Goal: Task Accomplishment & Management: Manage account settings

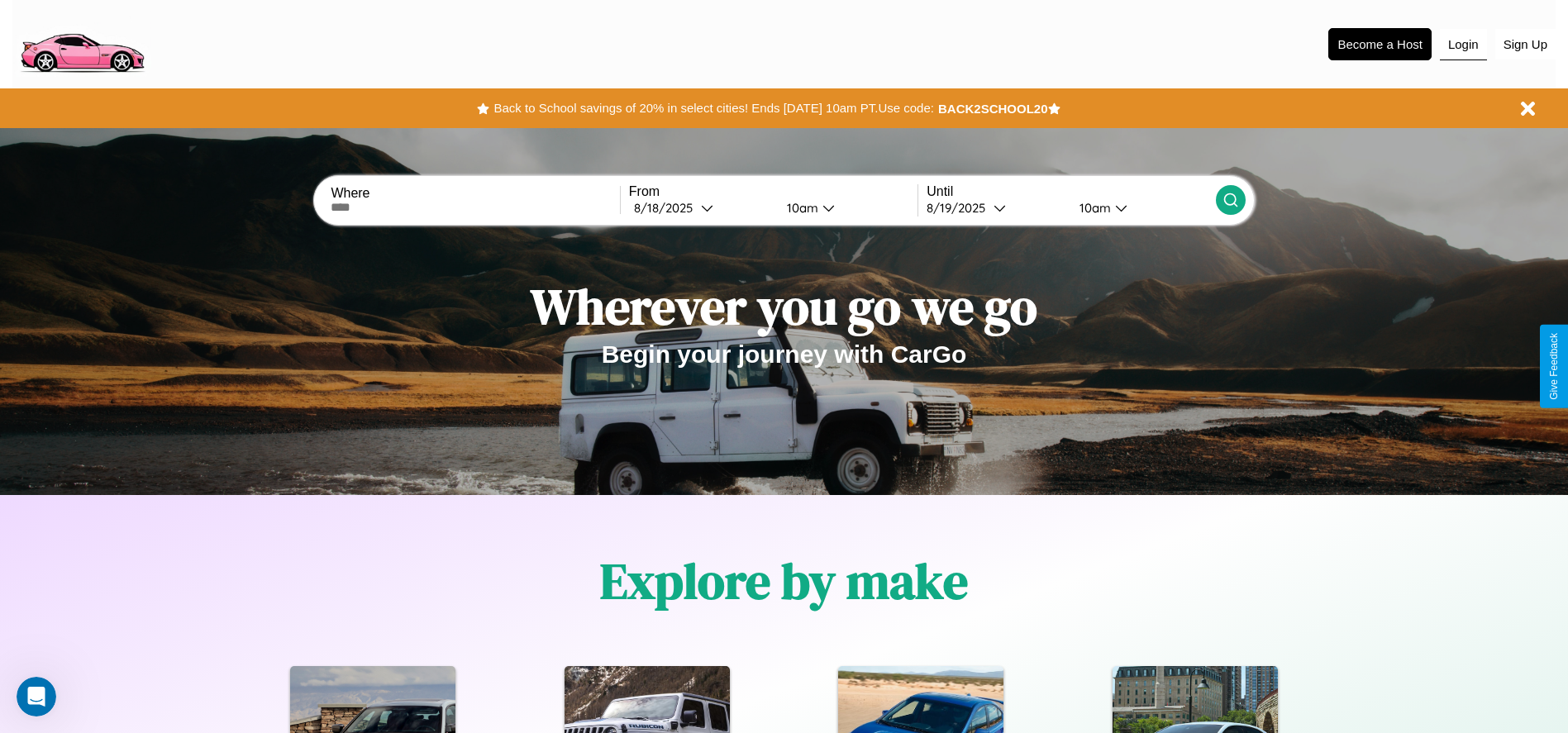
click at [1463, 44] on button "Login" at bounding box center [1464, 44] width 47 height 31
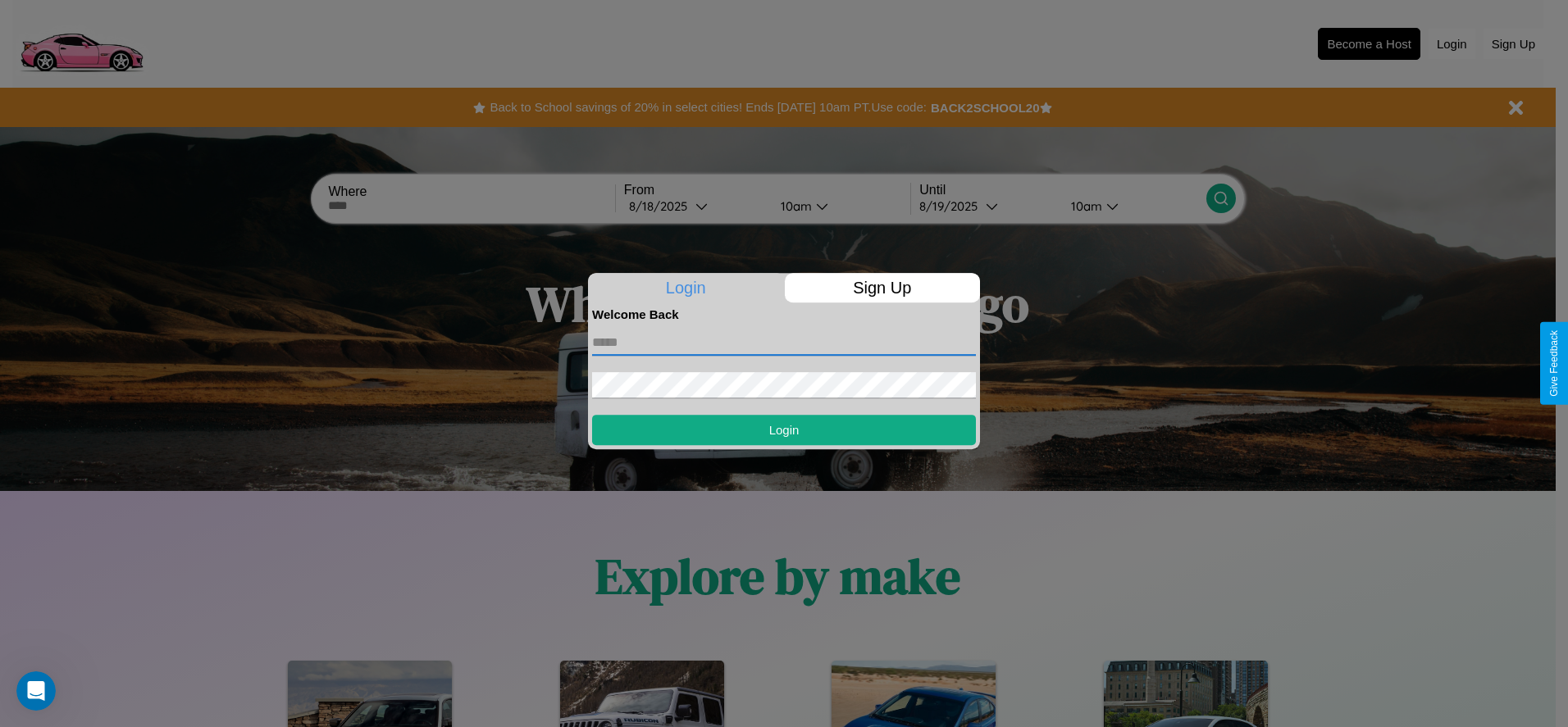
click at [784, 342] on input "text" at bounding box center [783, 343] width 384 height 26
type input "**********"
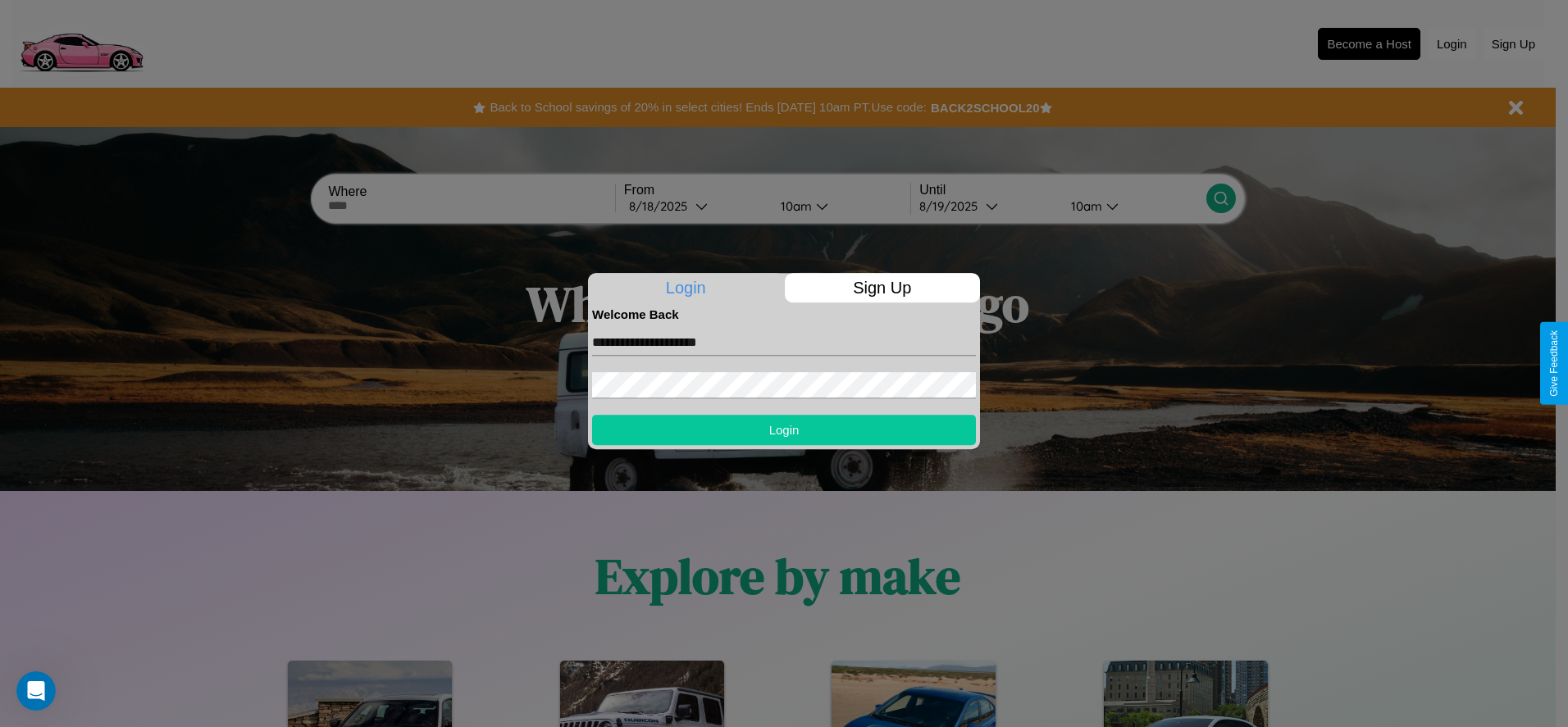
click at [784, 429] on button "Login" at bounding box center [783, 430] width 384 height 31
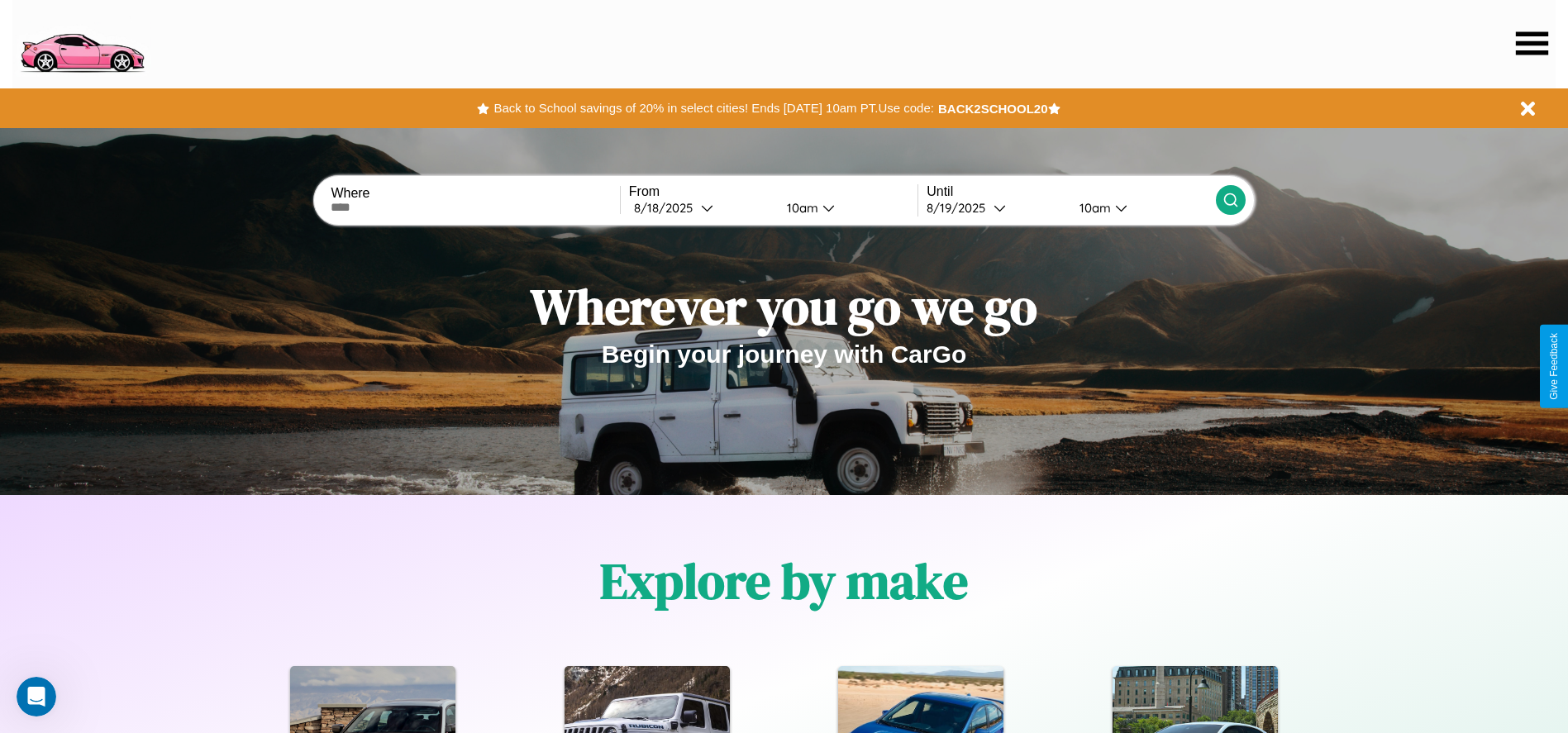
click at [1531, 43] on icon at bounding box center [1531, 42] width 32 height 24
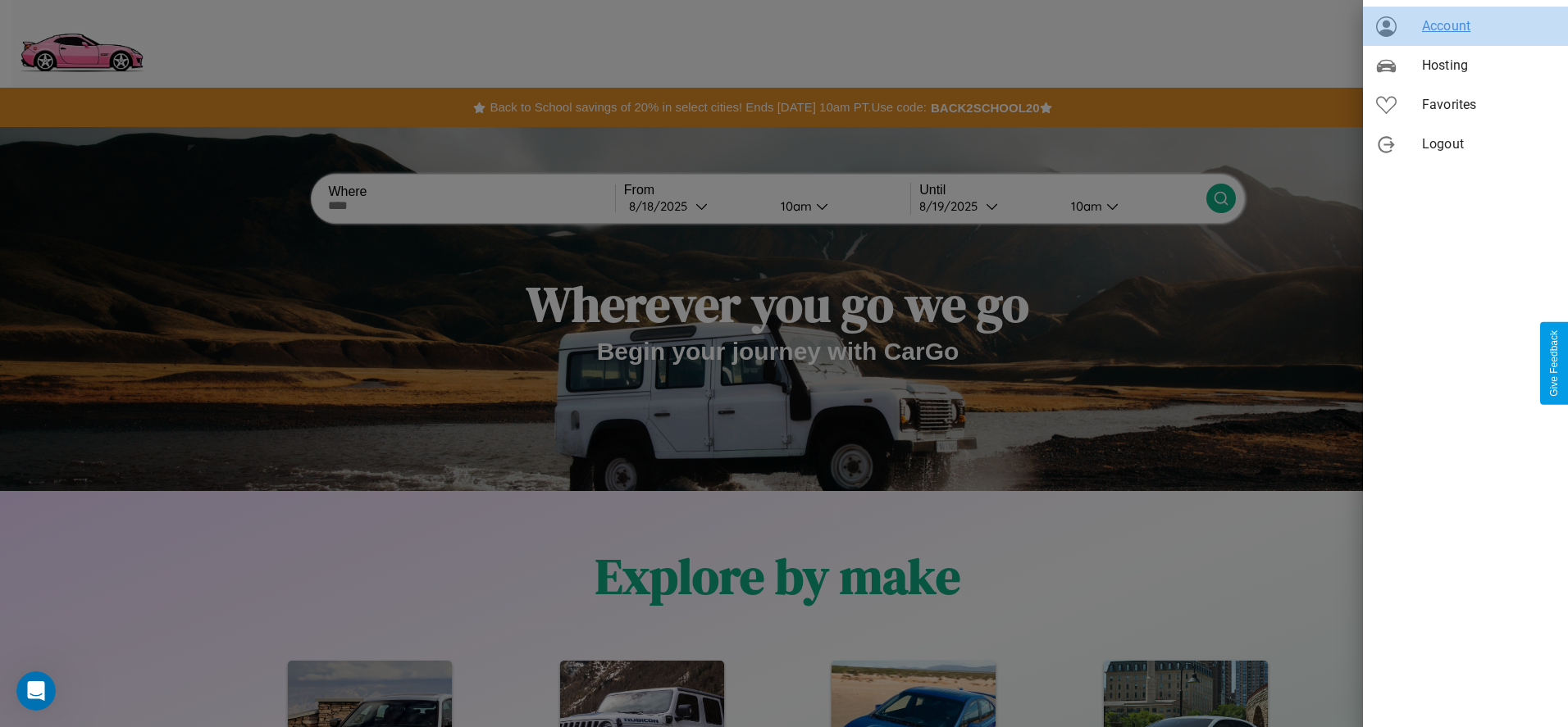
click at [1465, 26] on span "Account" at bounding box center [1489, 26] width 133 height 20
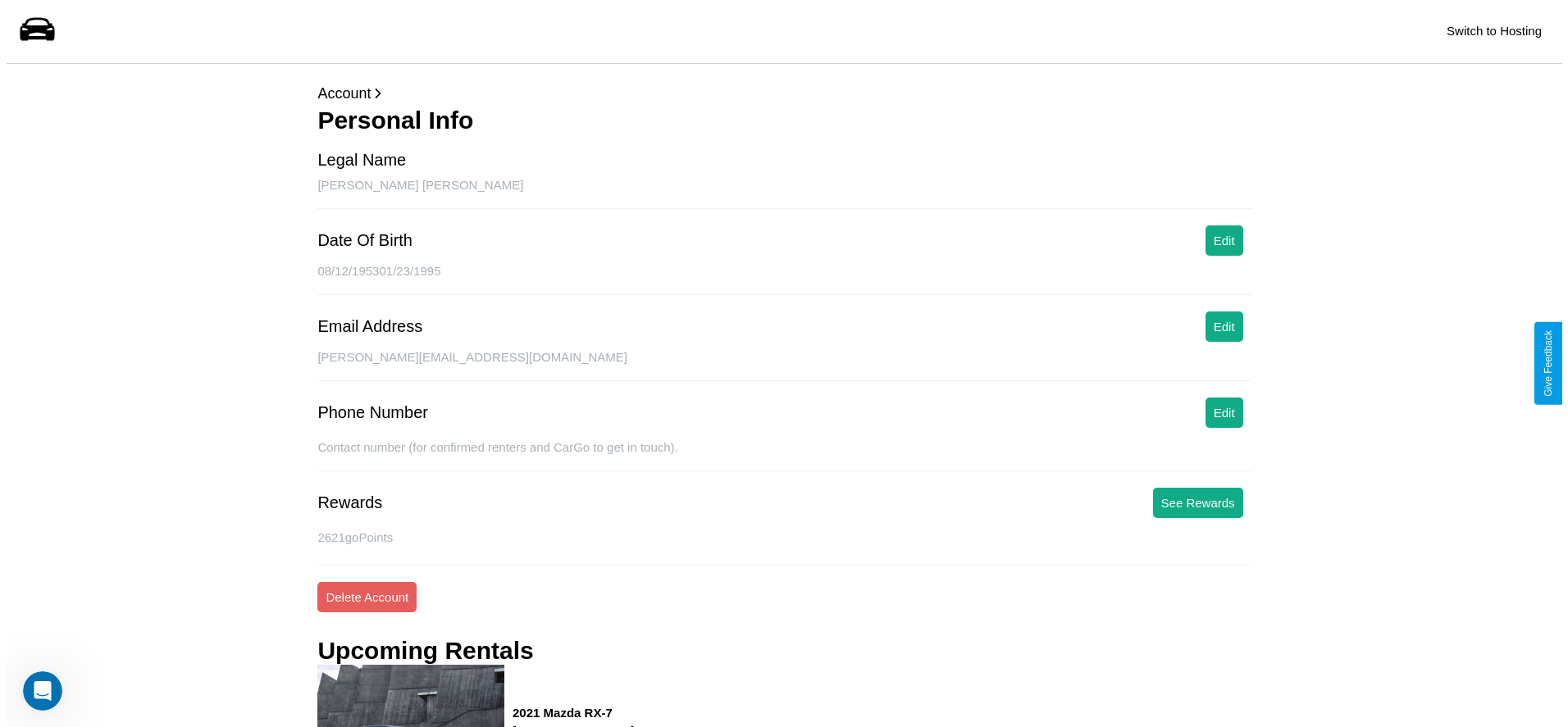
scroll to position [235, 0]
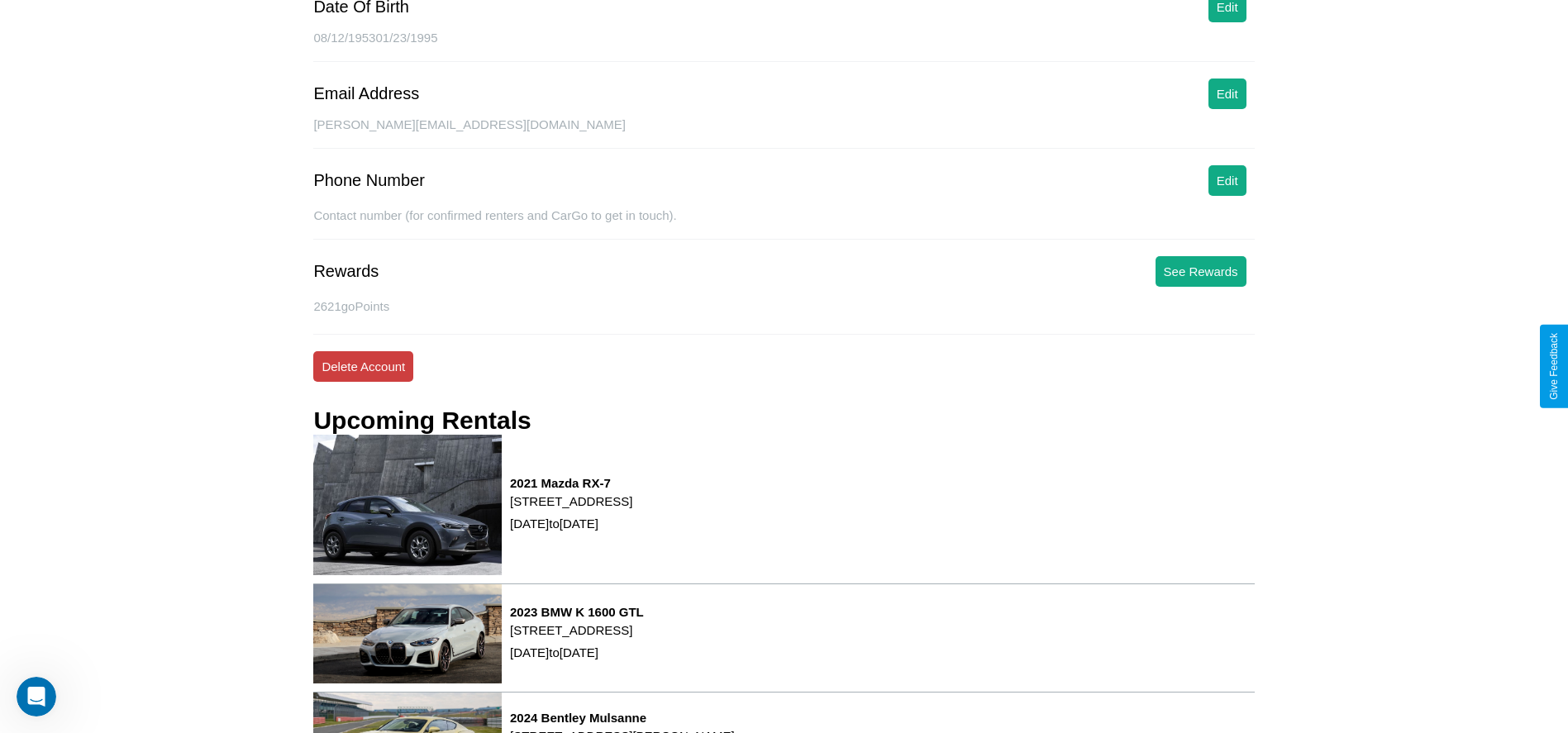
click at [363, 366] on button "Delete Account" at bounding box center [363, 366] width 100 height 31
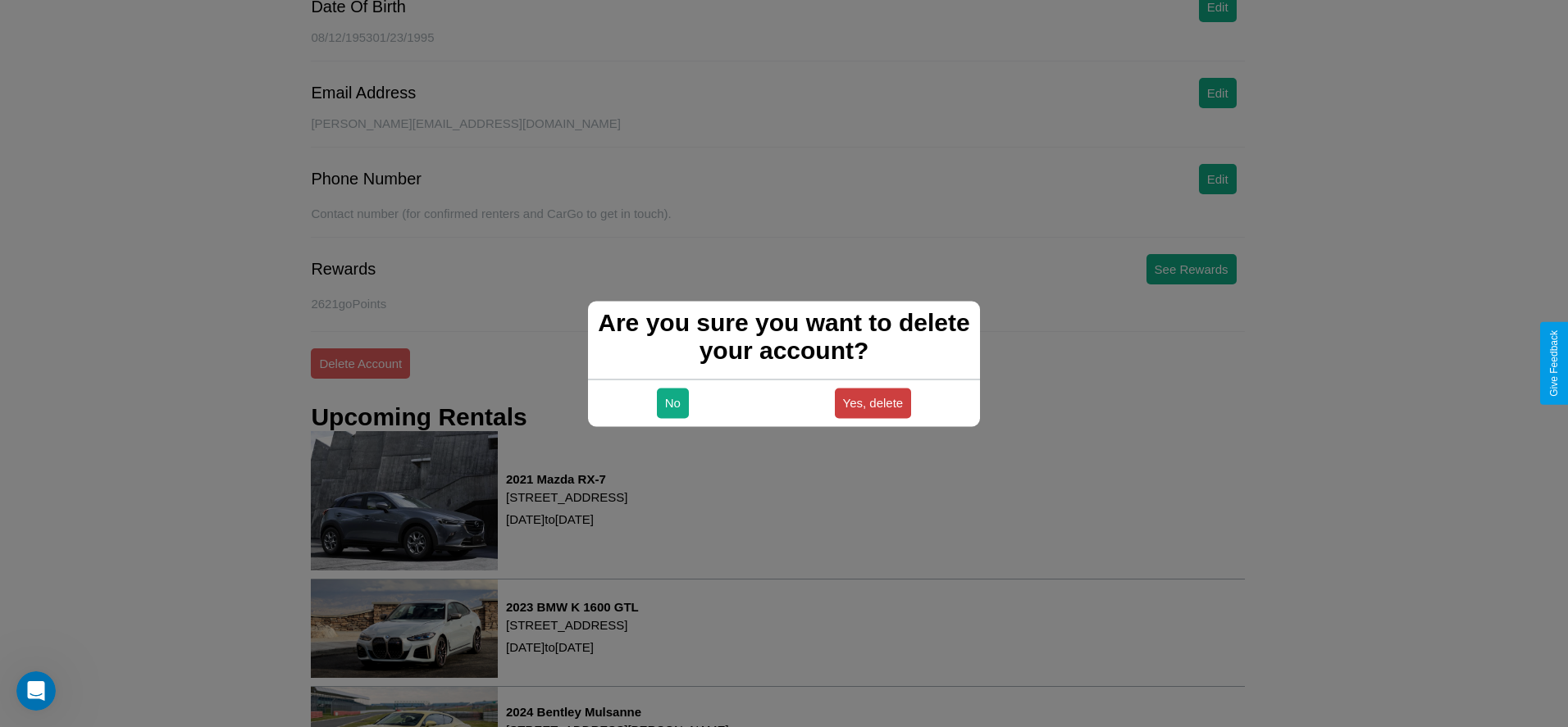
click at [873, 402] on button "Yes, delete" at bounding box center [873, 403] width 77 height 31
